Goal: Transaction & Acquisition: Purchase product/service

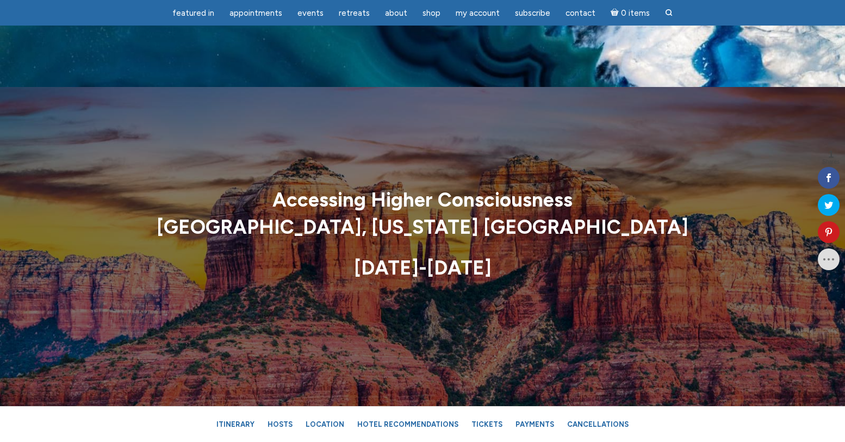
scroll to position [1894, 0]
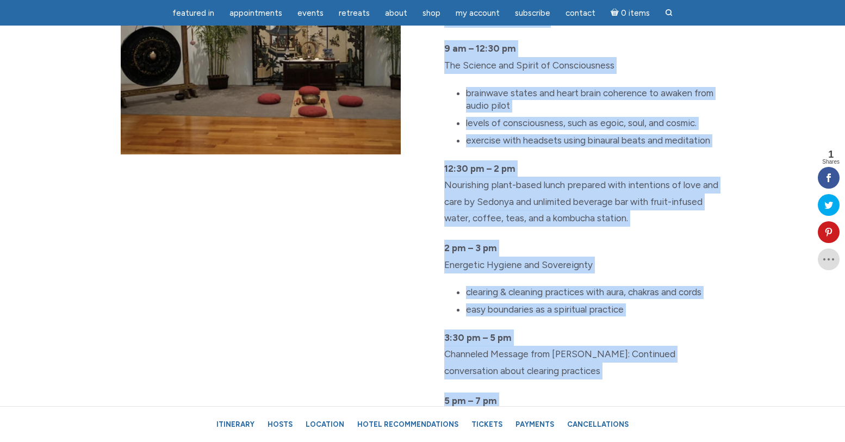
click at [634, 145] on li "exercise with headsets using binaural beats and meditation" at bounding box center [595, 140] width 258 height 13
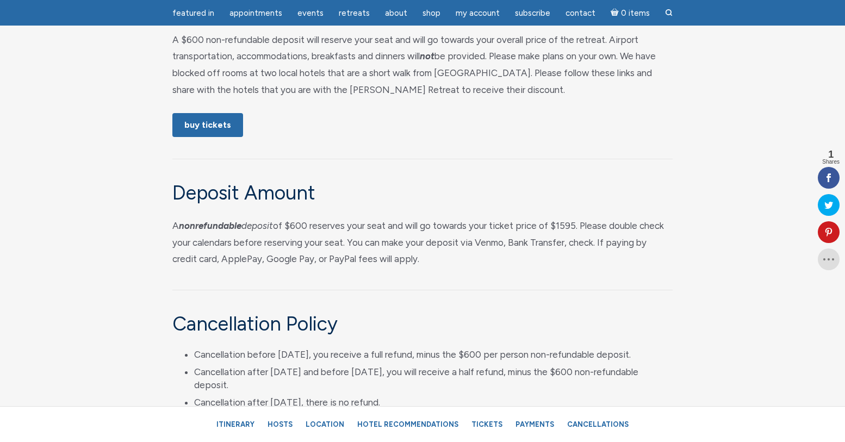
scroll to position [5098, 0]
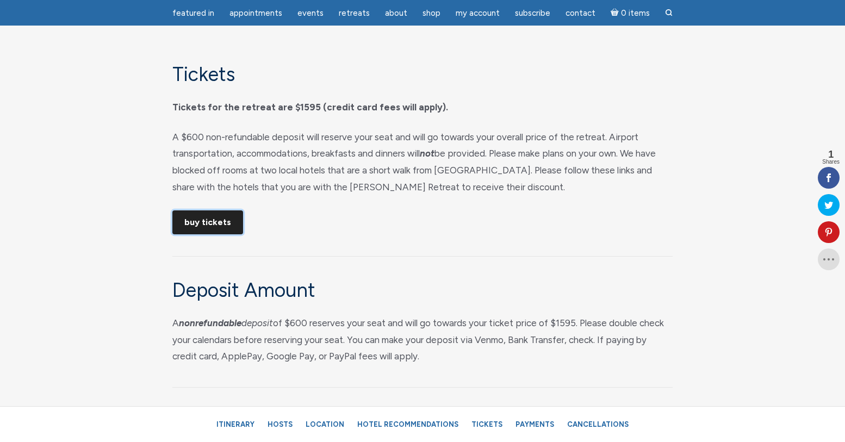
click at [224, 234] on link "Buy Tickets" at bounding box center [207, 222] width 71 height 24
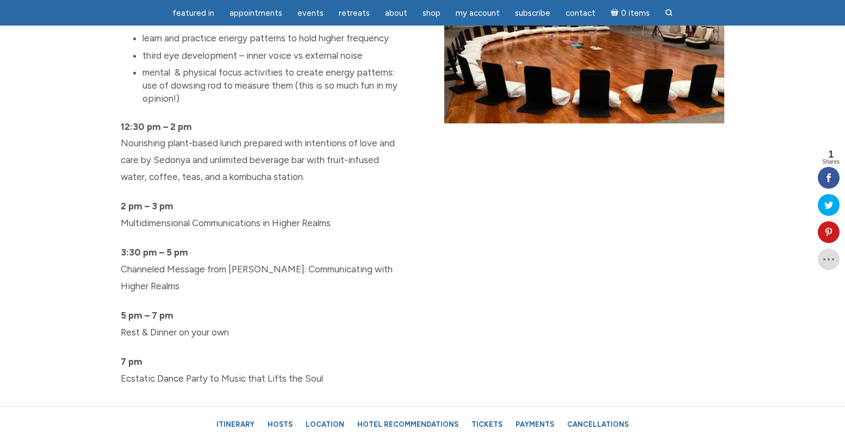
scroll to position [2559, 0]
